Goal: Task Accomplishment & Management: Manage account settings

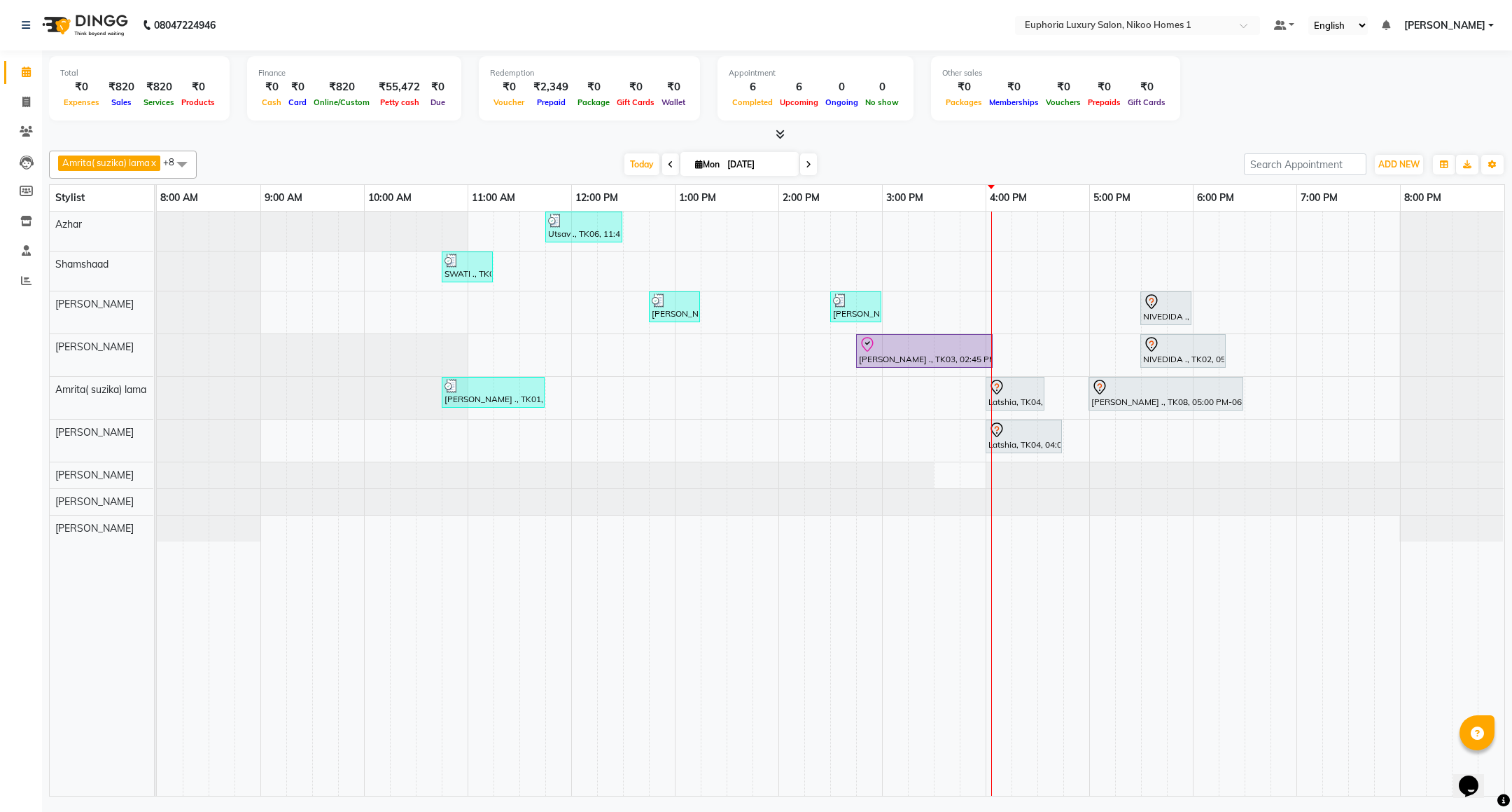
click at [812, 172] on span at bounding box center [808, 164] width 16 height 22
type input "02-09-2025"
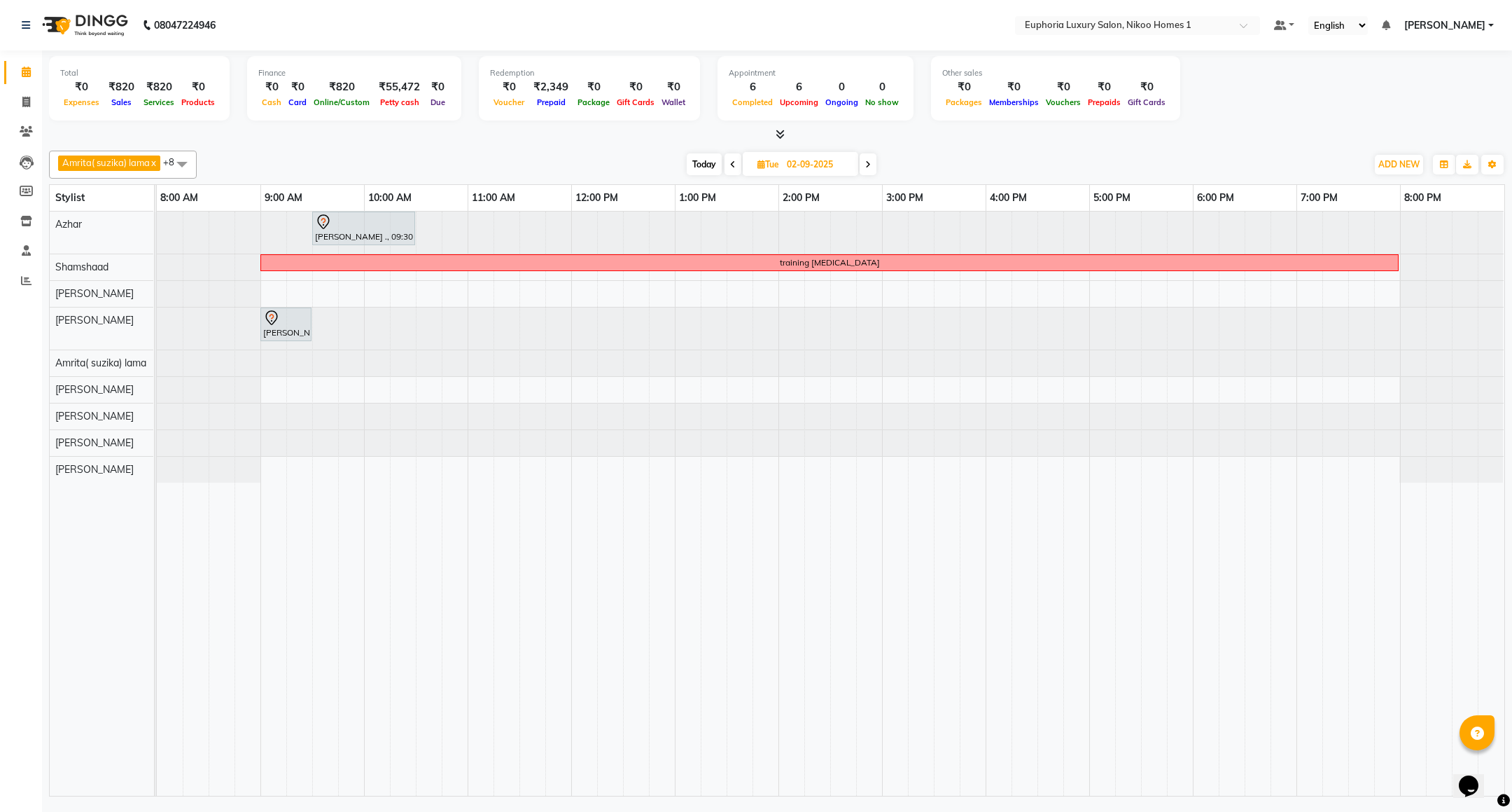
click at [179, 161] on span at bounding box center [182, 165] width 28 height 27
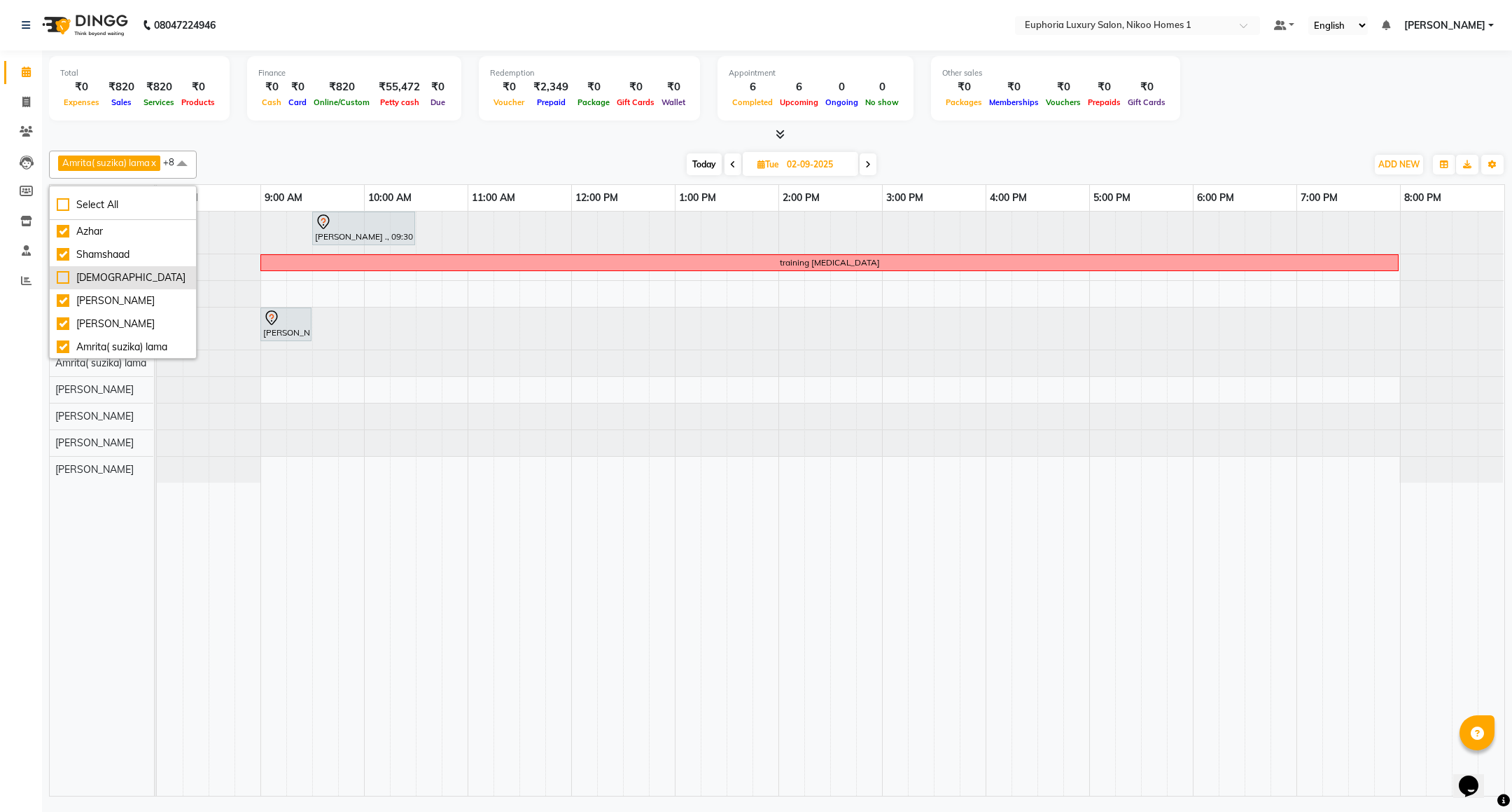
click at [90, 271] on li "[DEMOGRAPHIC_DATA]" at bounding box center [123, 278] width 146 height 23
checkbox input "true"
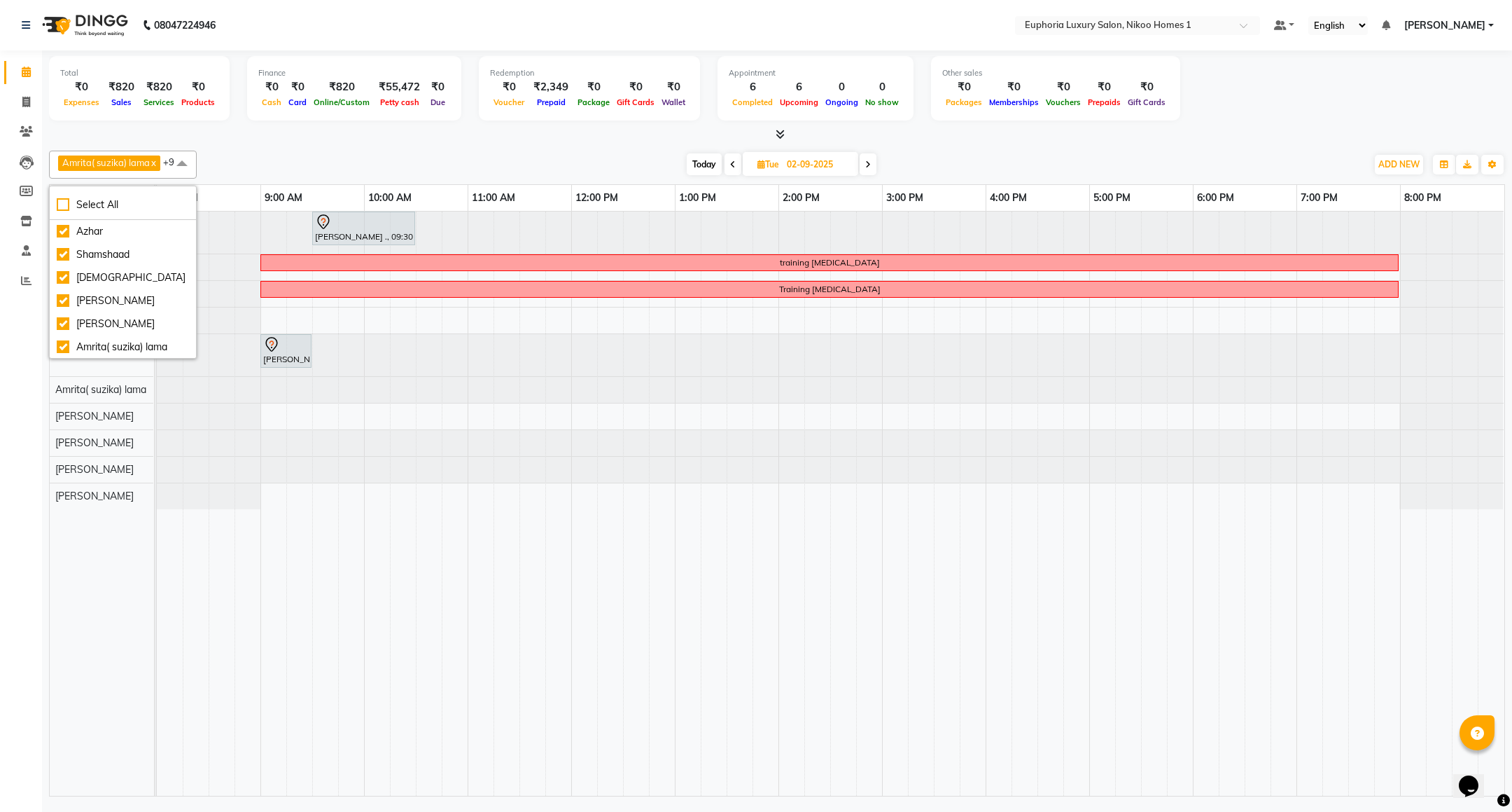
click at [544, 160] on div "[DATE] [DATE]" at bounding box center [782, 165] width 1156 height 21
click at [876, 163] on span at bounding box center [868, 164] width 16 height 22
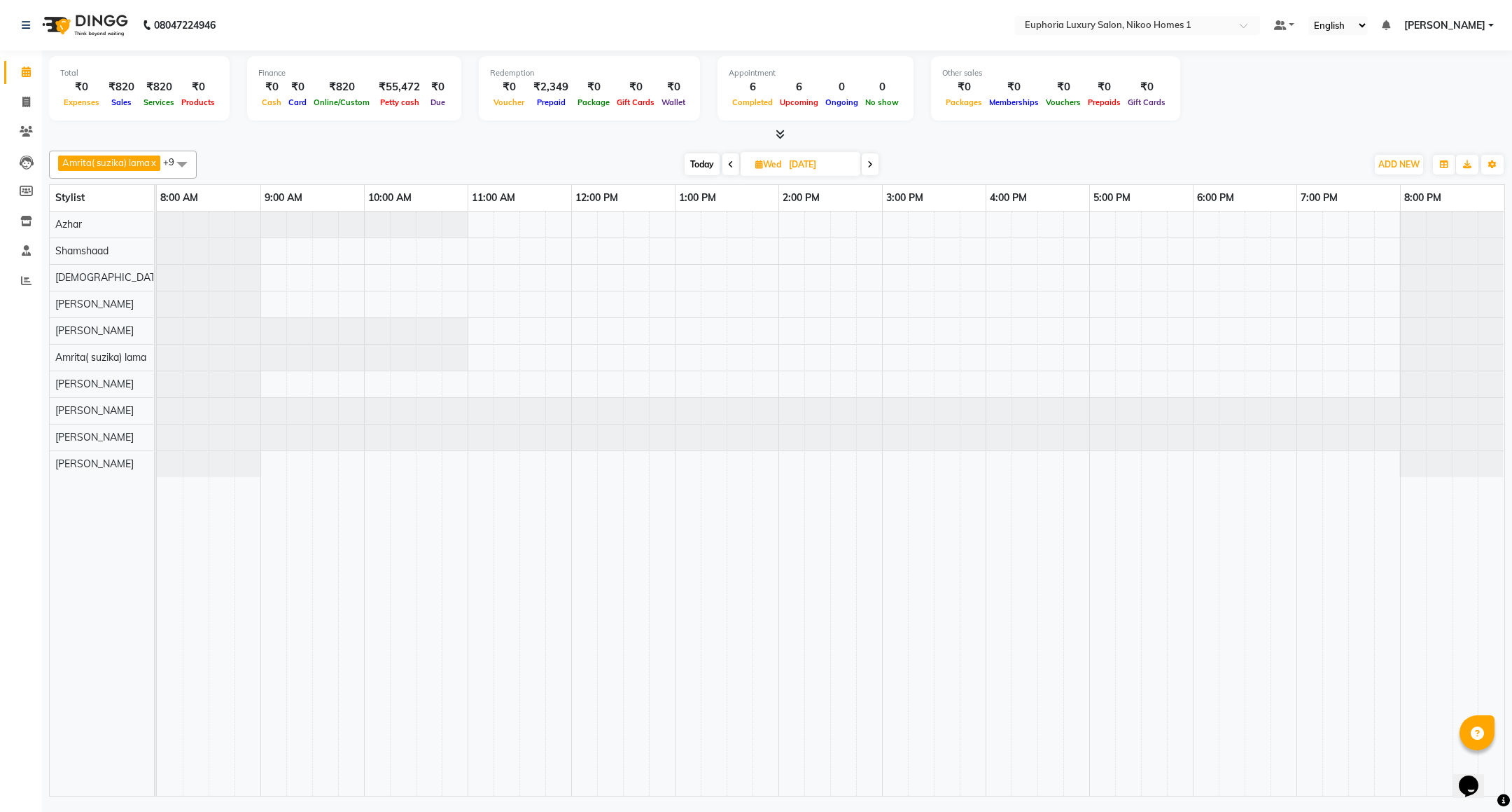
click at [695, 165] on span "Today" at bounding box center [702, 164] width 35 height 22
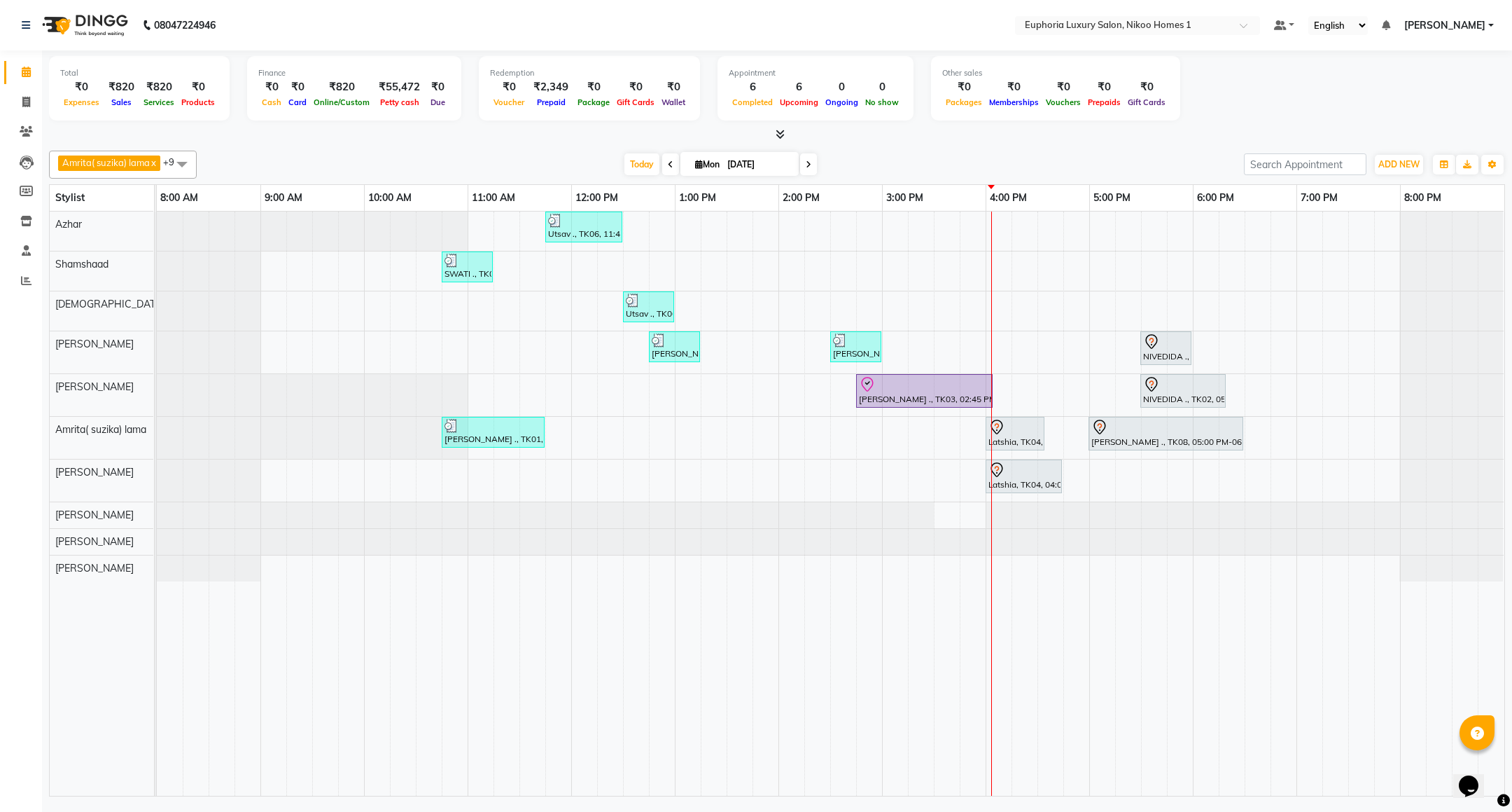
click at [803, 165] on span at bounding box center [808, 164] width 16 height 22
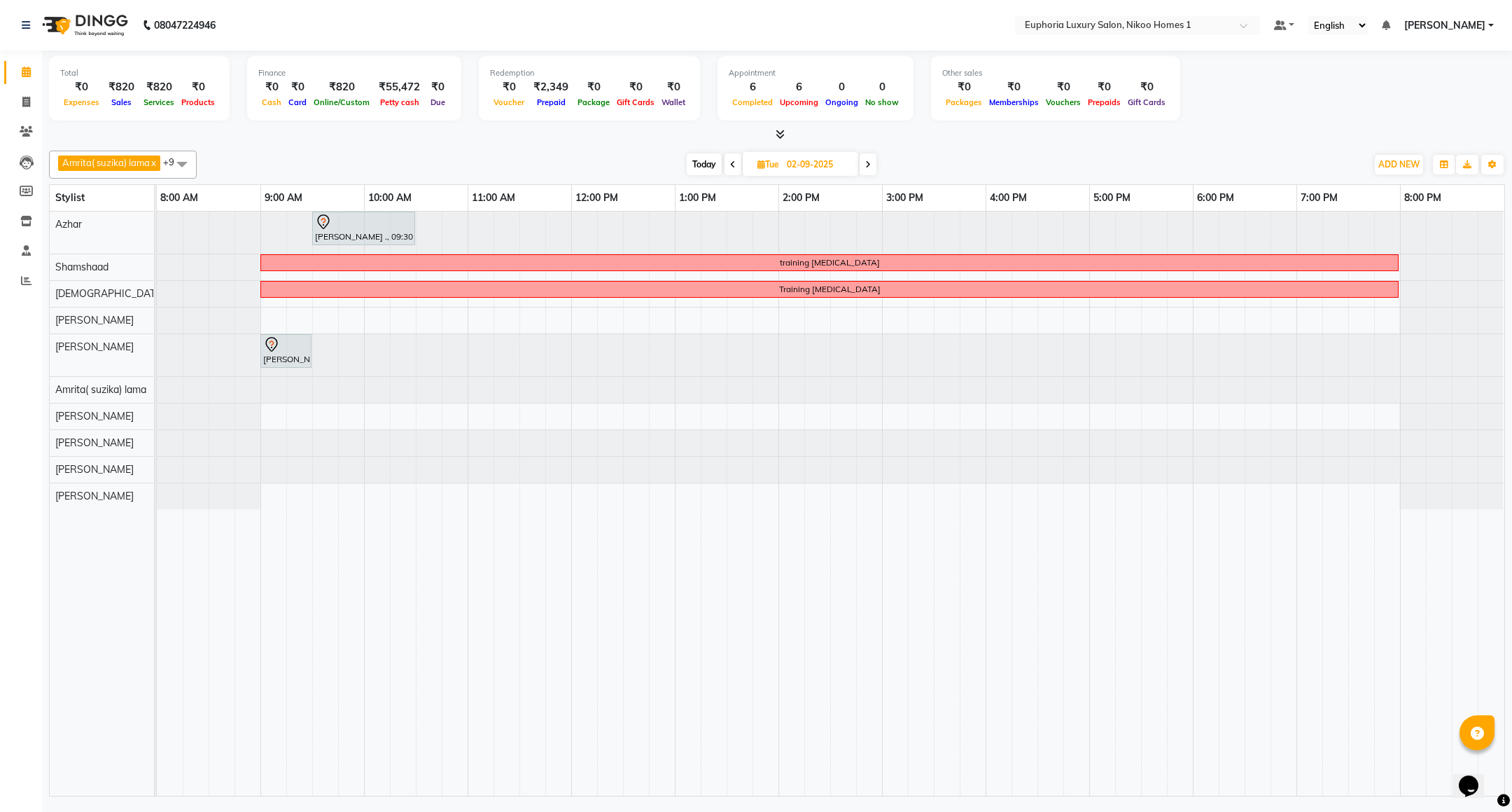
click at [710, 159] on span "Today" at bounding box center [704, 164] width 35 height 22
type input "[DATE]"
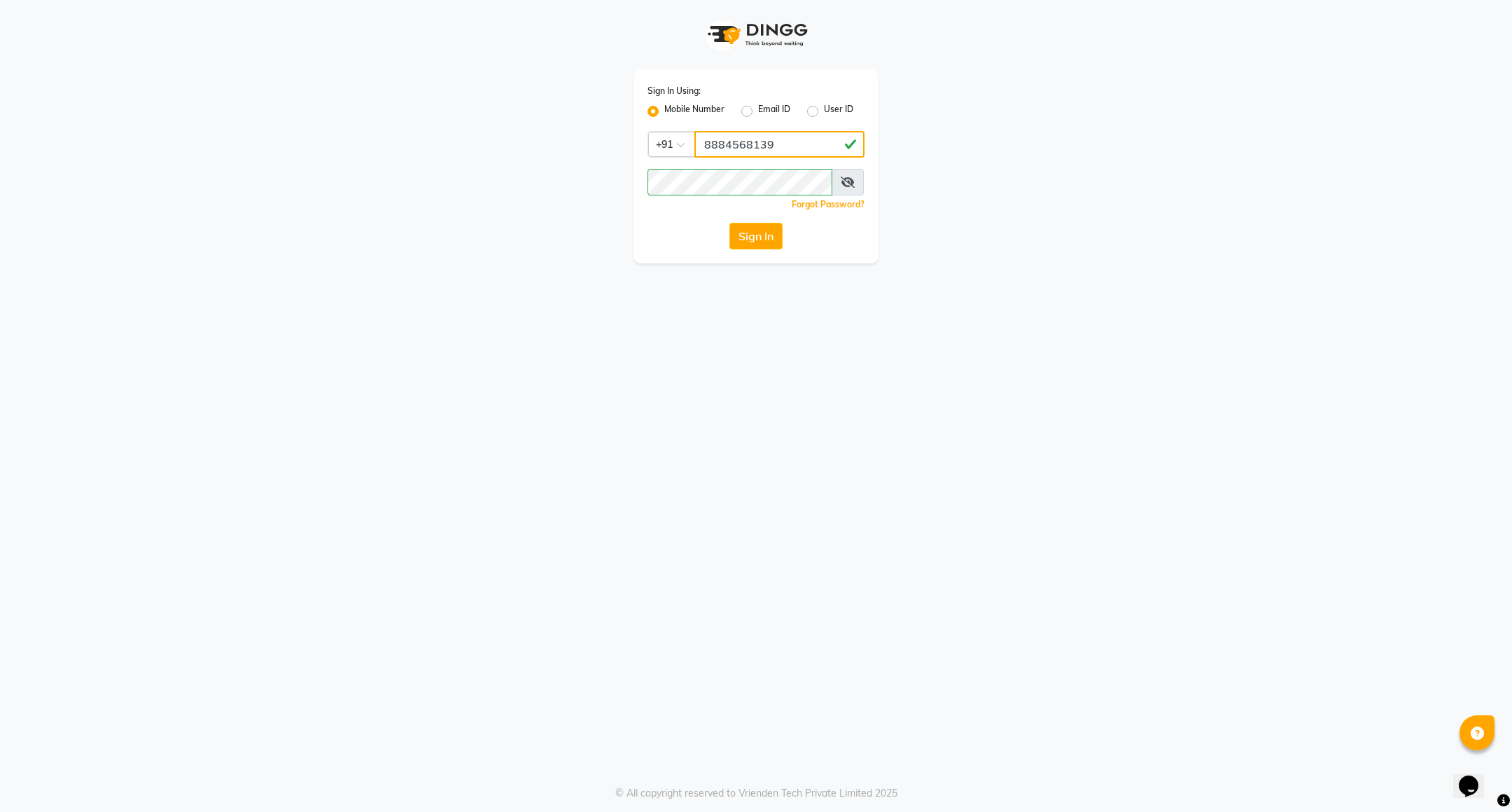
click at [753, 143] on input "8884568139" at bounding box center [779, 144] width 170 height 27
type input "7411165600"
click at [754, 241] on button "Sign In" at bounding box center [756, 236] width 53 height 27
